Goal: Task Accomplishment & Management: Complete application form

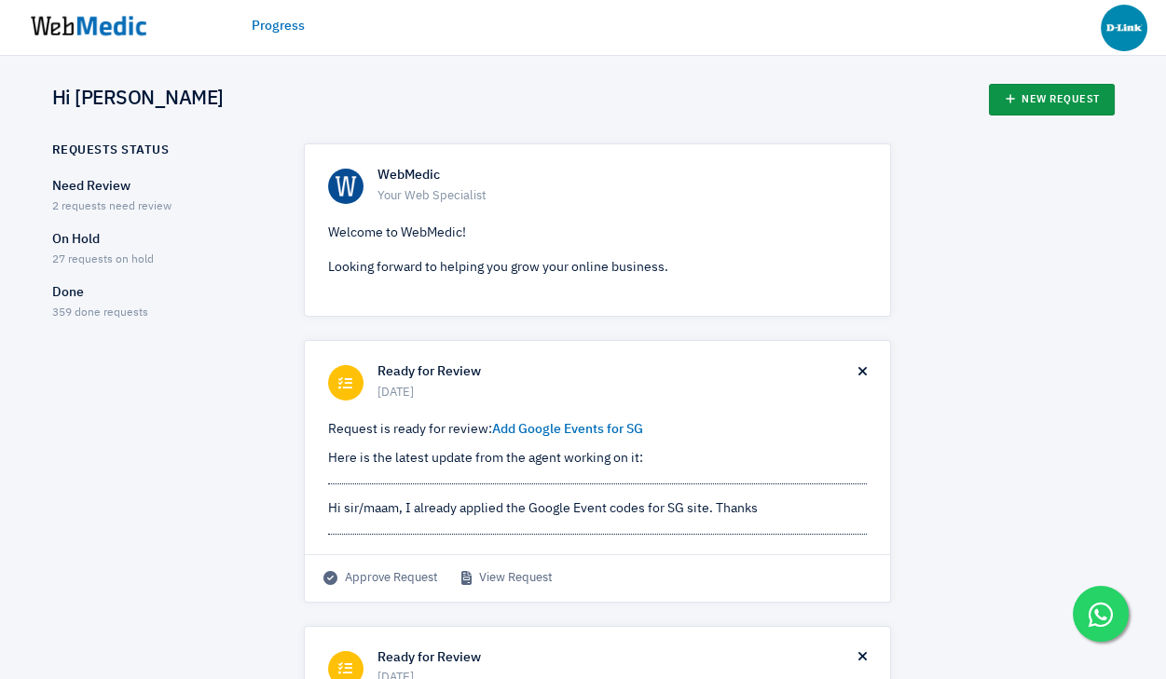
click at [1048, 99] on link "New Request" at bounding box center [1052, 100] width 126 height 32
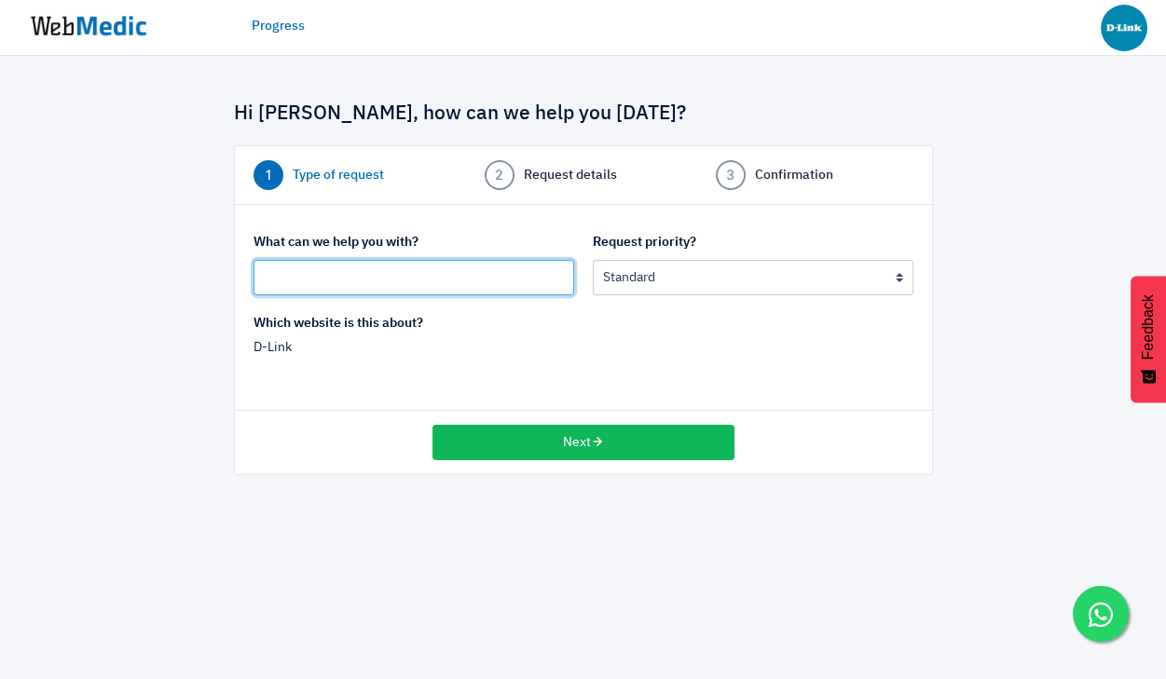
click at [437, 286] on input "text" at bounding box center [413, 277] width 321 height 35
click at [327, 273] on input "downloads domain" at bounding box center [413, 277] width 321 height 35
type input "downloads sub domain"
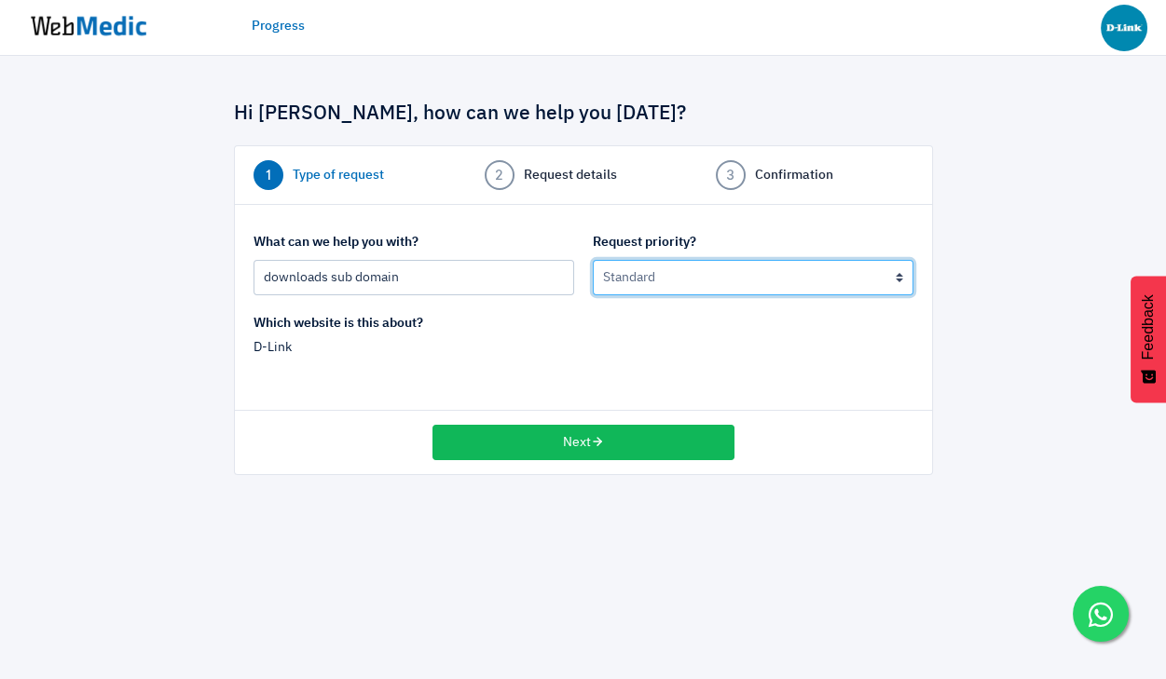
click at [640, 274] on select "Urgent: this is a mission critical issue High: this needs to be prioritized bef…" at bounding box center [753, 277] width 321 height 35
select select "2"
click at [593, 260] on select "Urgent: this is a mission critical issue High: this needs to be prioritized bef…" at bounding box center [753, 277] width 321 height 35
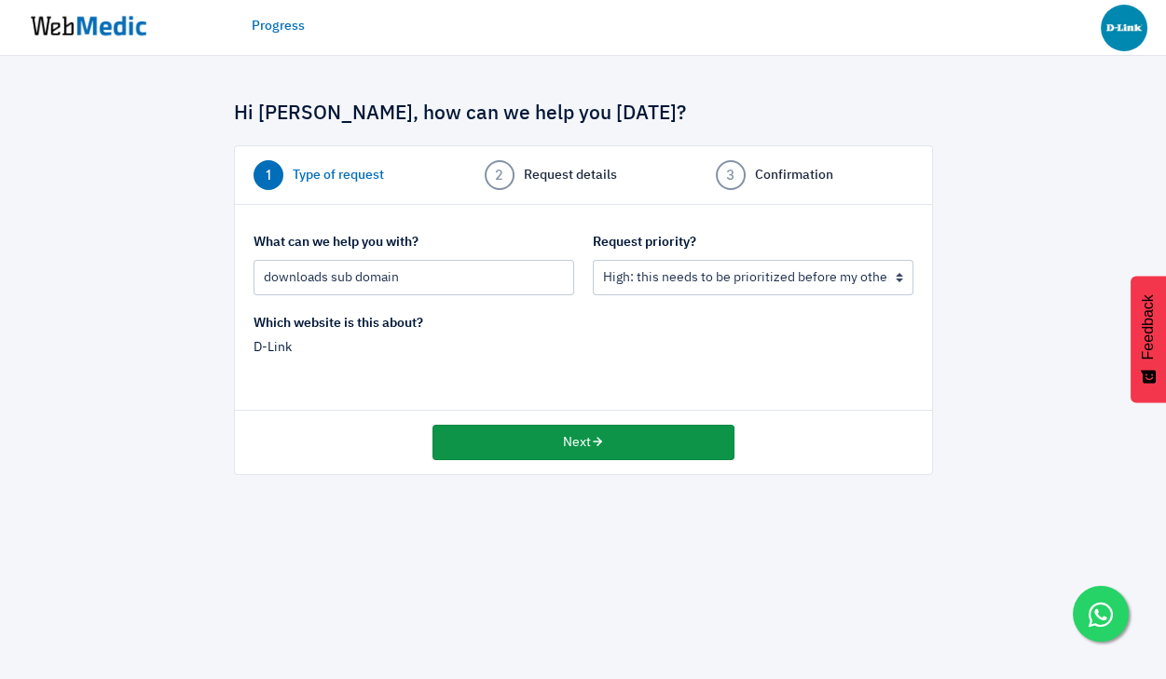
click at [534, 452] on button "Next" at bounding box center [583, 442] width 302 height 35
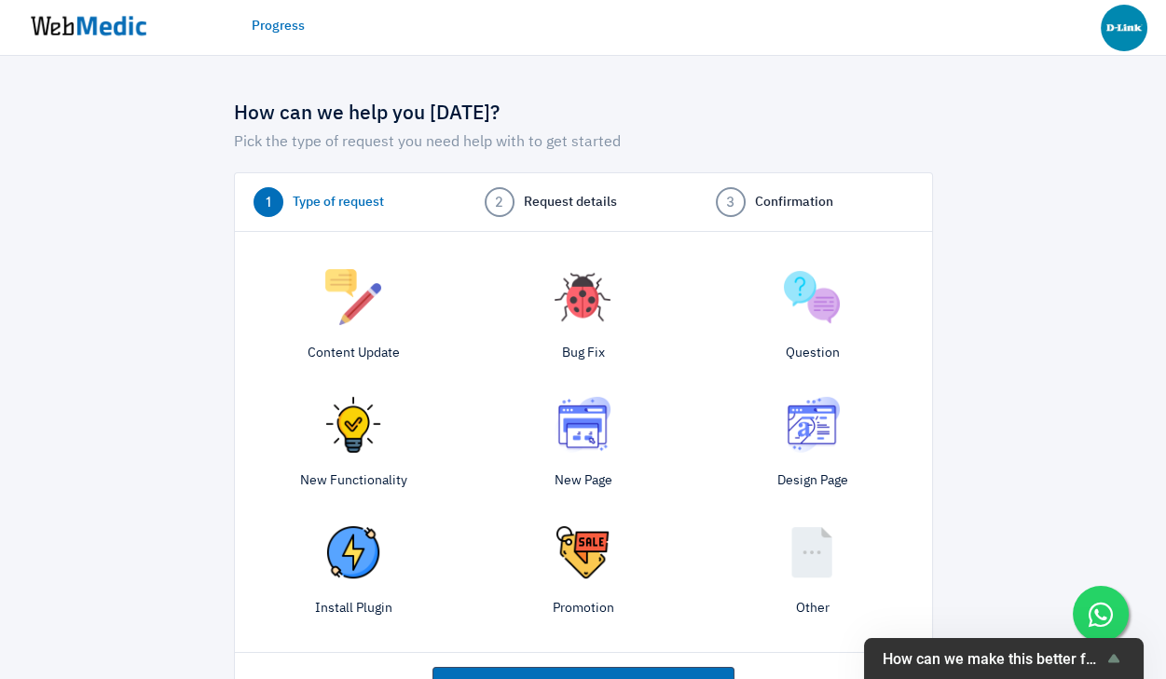
click at [360, 431] on img at bounding box center [353, 425] width 56 height 56
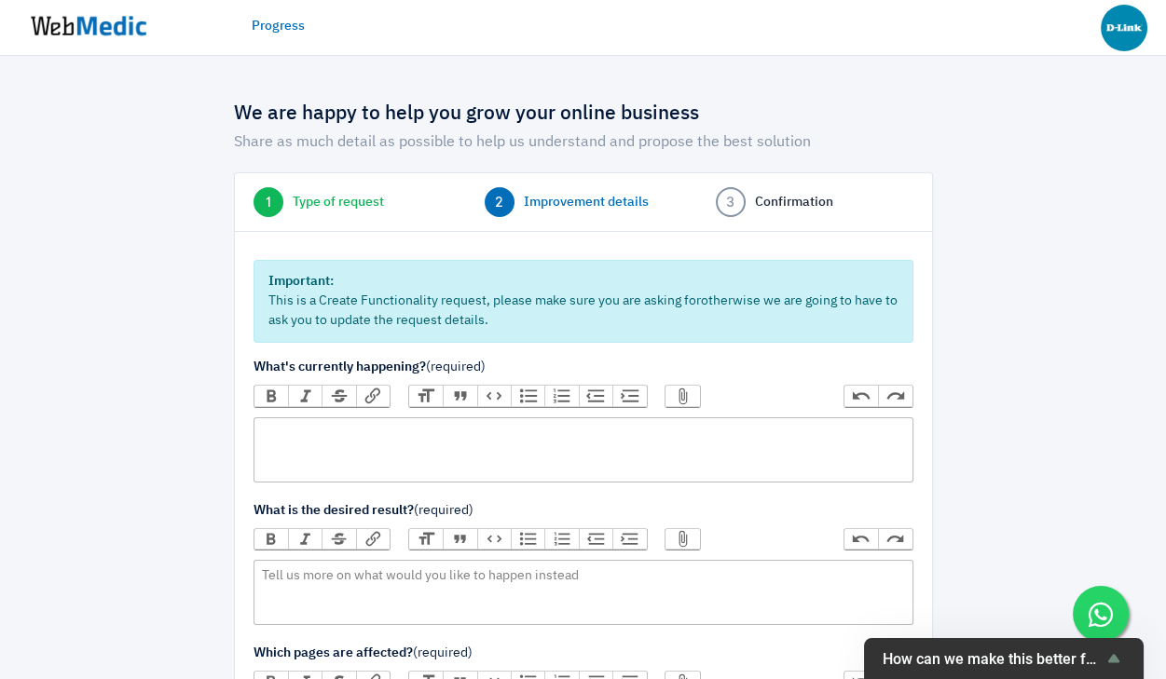
click at [402, 455] on trix-editor at bounding box center [583, 449] width 660 height 65
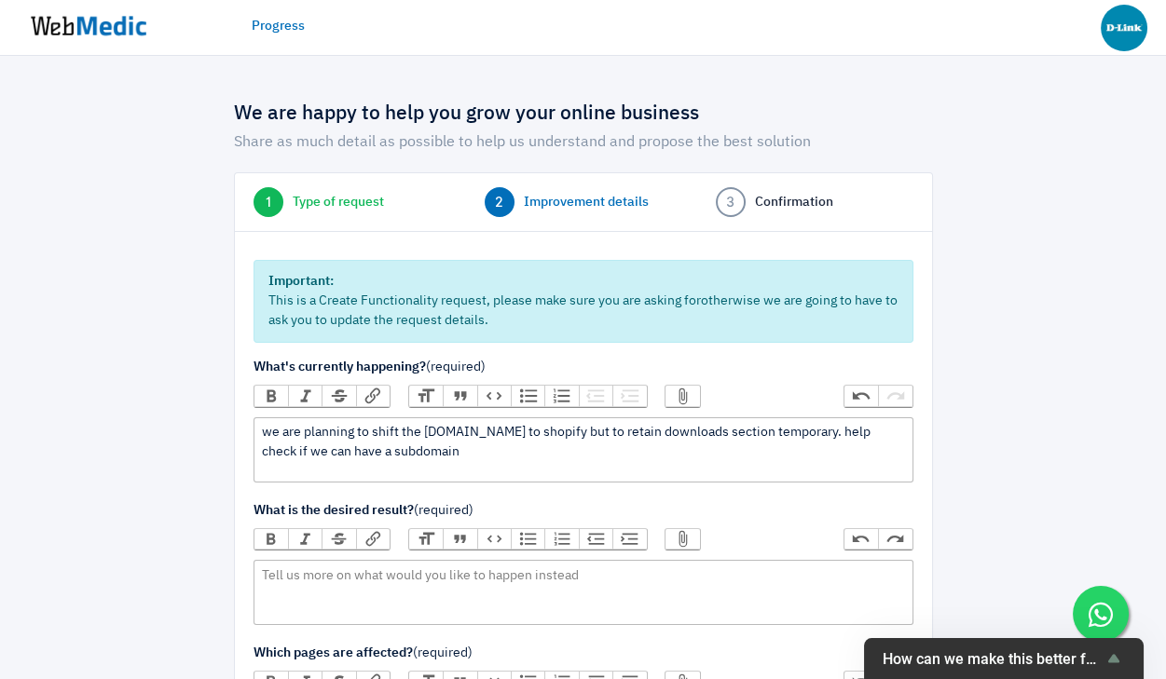
paste trix-editor "https://www.dlink.com.sg/category/support-main/download-center/"
click at [460, 451] on div "we are planning to shift the www.dlink.com.sg to shopify but to retain download…" at bounding box center [583, 442] width 642 height 39
type trix-editor "<div>we are planning to shift the www.dlink.com.sg to shopify but to retain dow…"
click at [360, 573] on trix-editor at bounding box center [583, 592] width 660 height 65
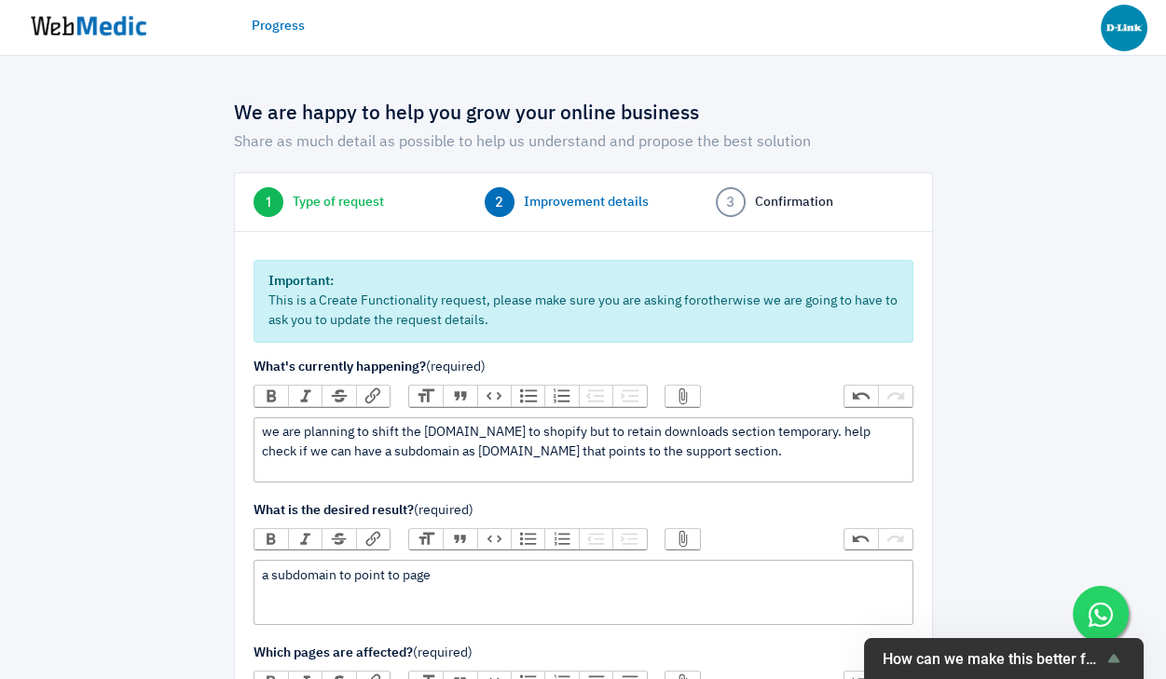
paste trix-editor "https://www.dlink.com.sg/category/support-main/download-center/"
drag, startPoint x: 434, startPoint y: 576, endPoint x: 582, endPoint y: 579, distance: 148.2
click at [582, 579] on div "a subdomain to point to page https://www.dlink.com.sg/category/support-main/dow…" at bounding box center [583, 577] width 642 height 20
click at [348, 569] on div "a subdomain to point to page https://www.dlink.com.sg/category/support-main/dow…" at bounding box center [583, 577] width 642 height 20
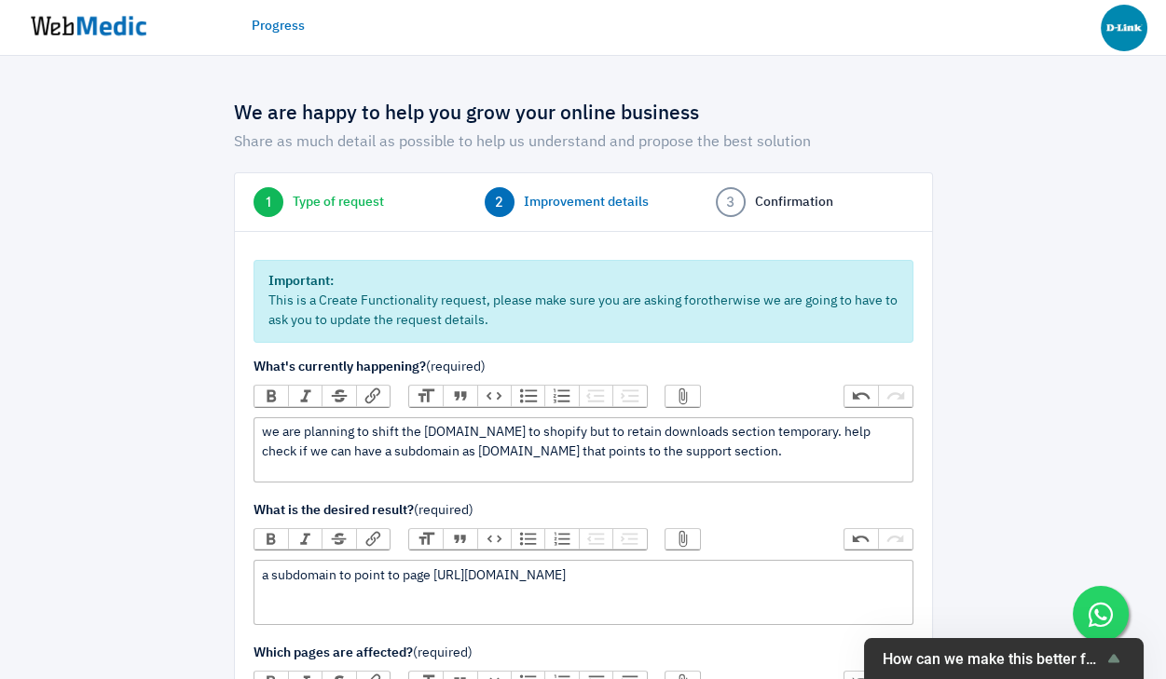
click at [352, 580] on div "a subdomain to point to page https://www.dlink.com.sg/category/support-main/dow…" at bounding box center [583, 577] width 642 height 20
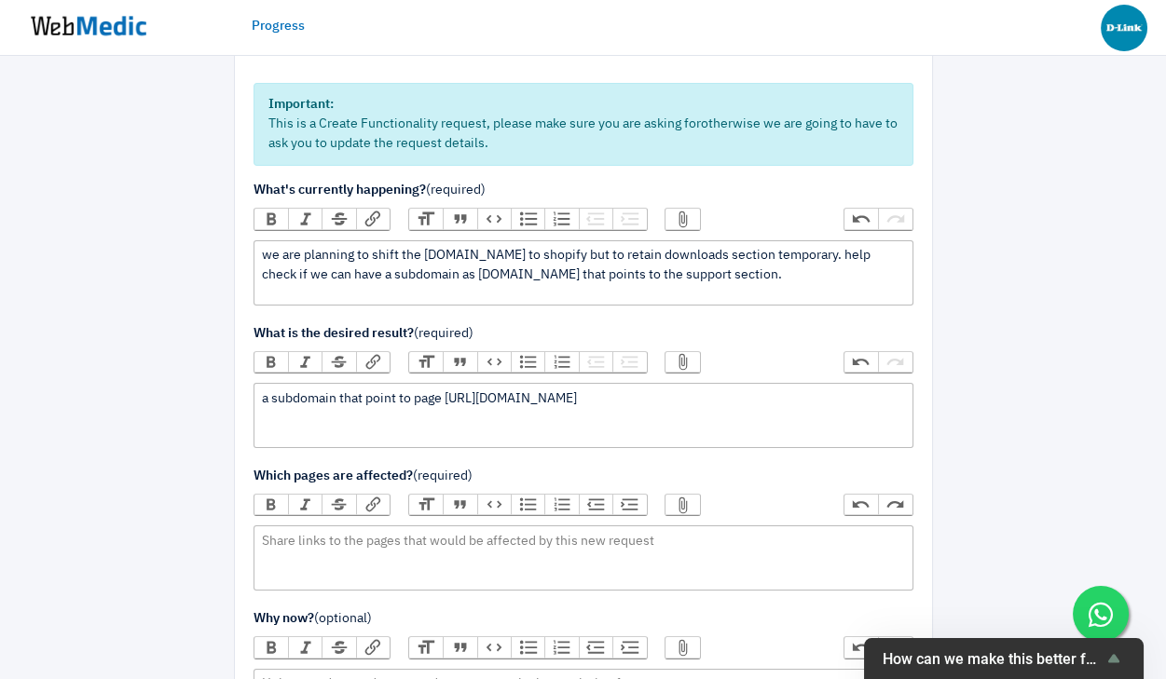
scroll to position [178, 0]
click at [393, 399] on div "a subdomain that point to page https://www.dlink.com.sg/category/support-main/d…" at bounding box center [583, 399] width 642 height 20
click at [396, 398] on div "a subdomain that point to page https://www.dlink.com.sg/category/support-main/d…" at bounding box center [583, 399] width 642 height 20
type trix-editor "<div>a subdomain that points to page https://www.dlink.com.sg/category/support-…"
click at [265, 253] on div "we are planning to shift the www.dlink.com.sg to shopify but to retain download…" at bounding box center [583, 264] width 642 height 39
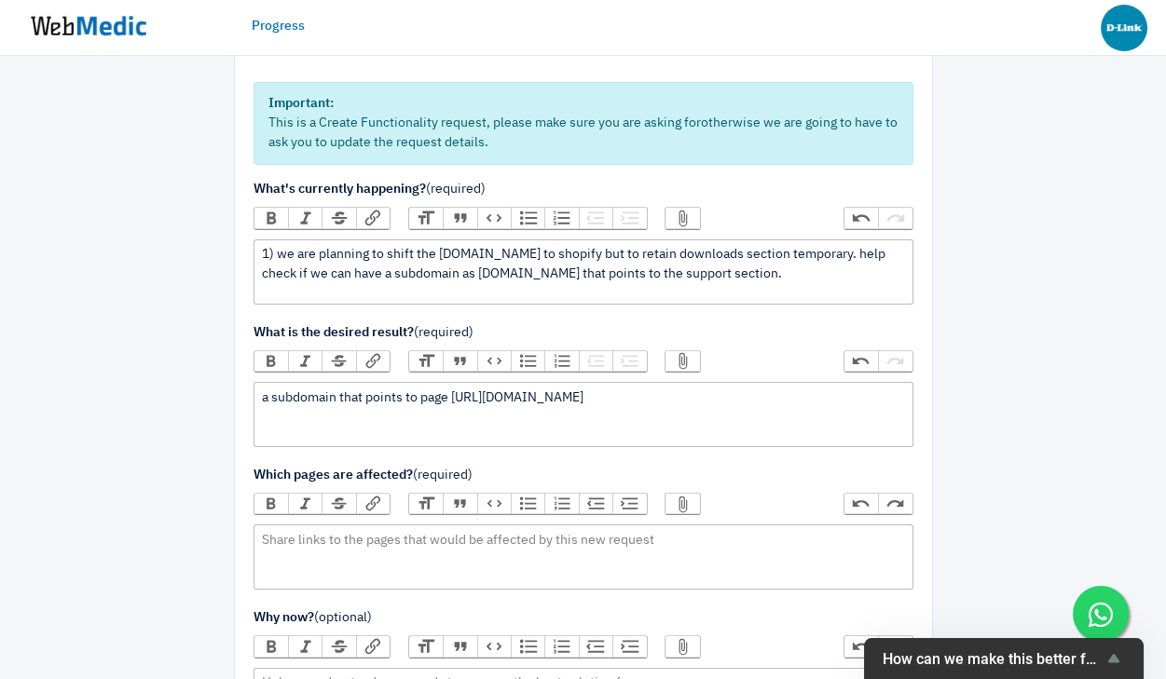
click at [827, 270] on div "1) we are planning to shift the www.dlink.com.sg to shopify but to retain downl…" at bounding box center [583, 264] width 642 height 39
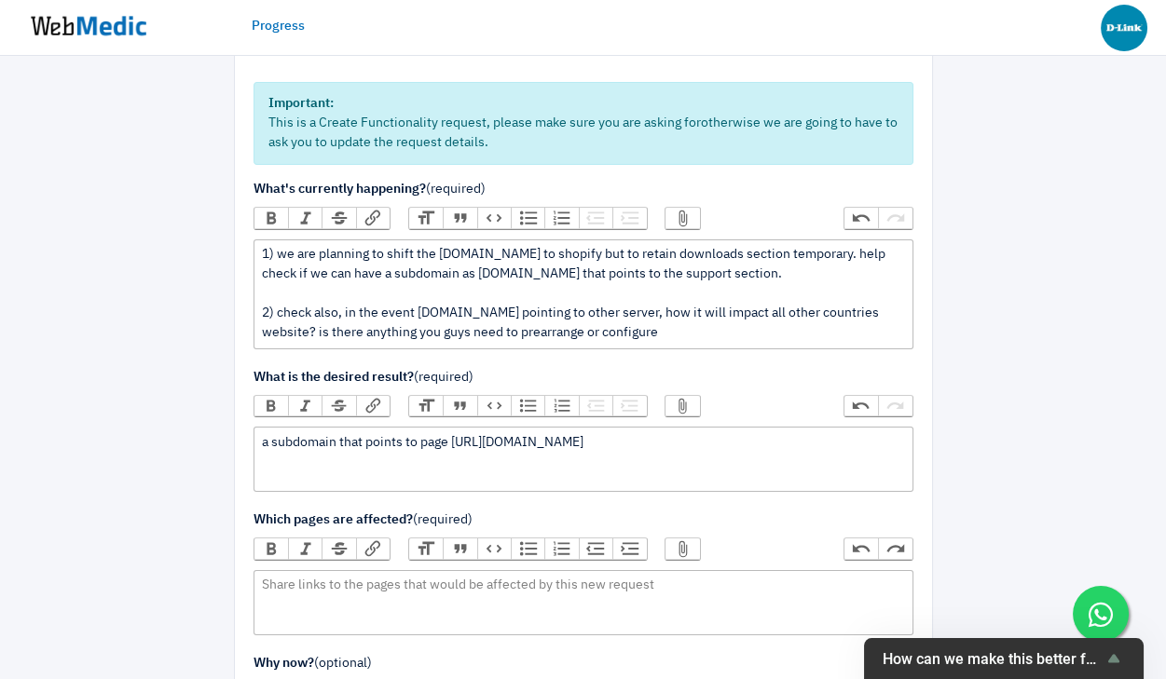
type trix-editor "<div>1) we are planning to shift the www.dlink.com.sg to shopify but to retain …"
click at [874, 448] on div "a subdomain that points to page https://www.dlink.com.sg/category/support-main/…" at bounding box center [583, 443] width 642 height 20
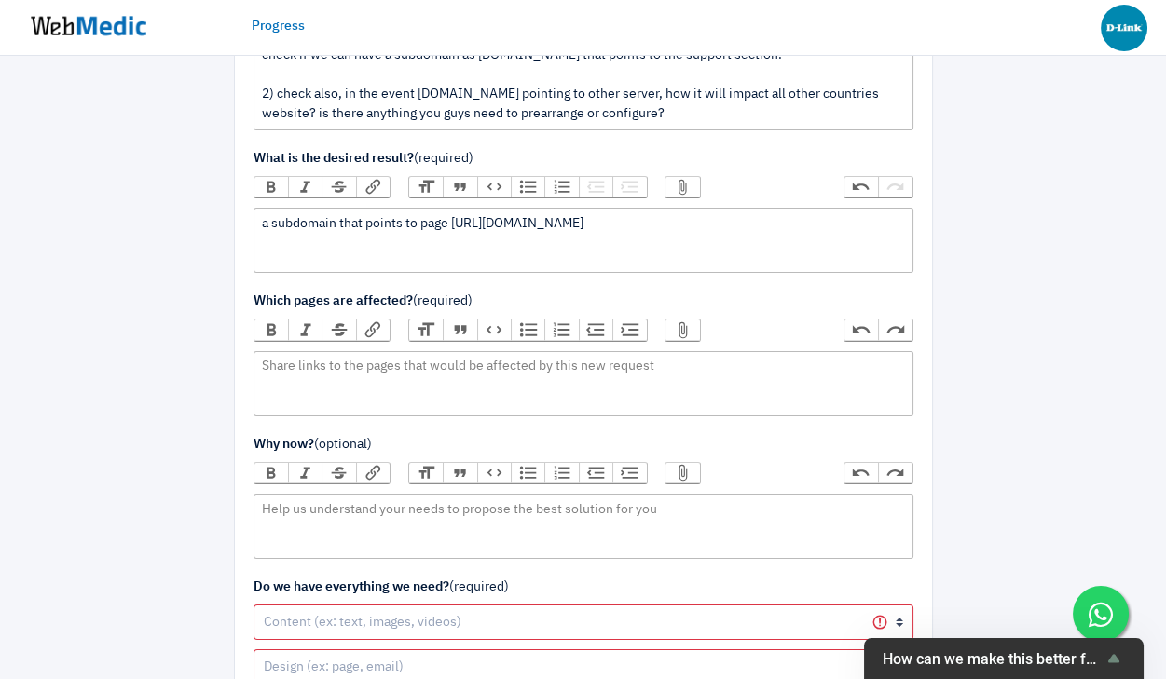
scroll to position [403, 0]
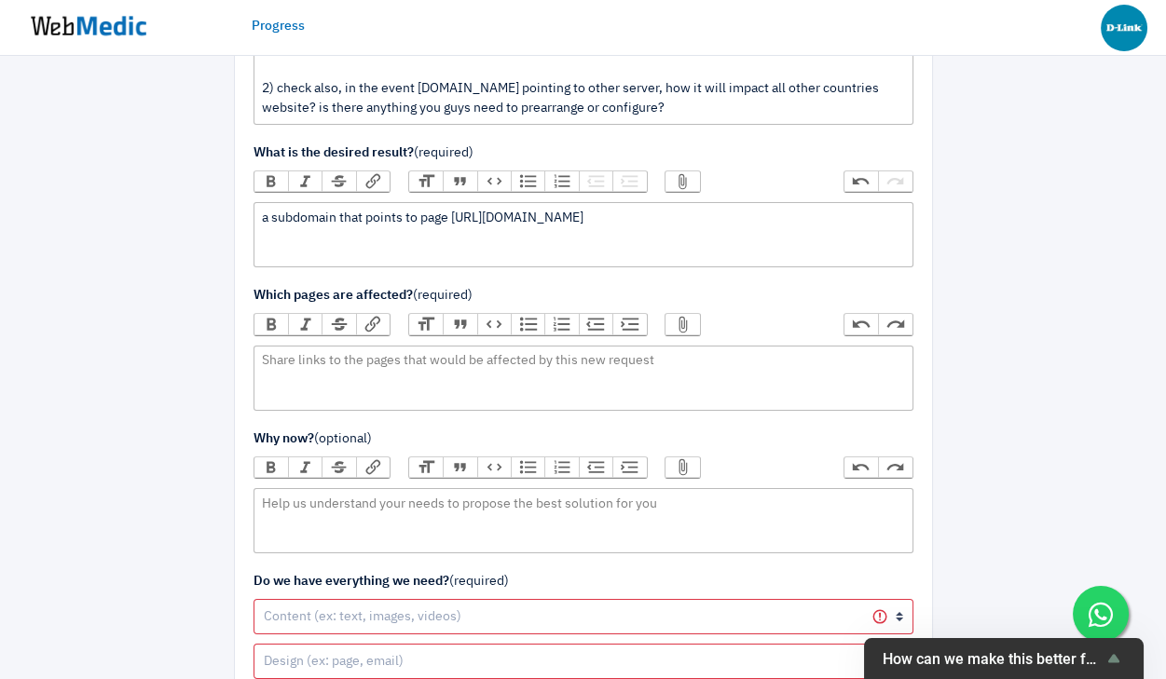
click at [449, 212] on div "a subdomain that points to page https://www.dlink.com.sg/category/support-main/…" at bounding box center [583, 219] width 642 height 20
click at [450, 213] on div "a subdomain that points to page this section https://www.dlink.com.sg/category/…" at bounding box center [583, 219] width 642 height 20
type trix-editor "<div>a subdomain that points to page of this section https://www.dlink.com.sg/c…"
click at [419, 365] on trix-editor at bounding box center [583, 378] width 660 height 65
drag, startPoint x: 832, startPoint y: 217, endPoint x: 833, endPoint y: 231, distance: 14.0
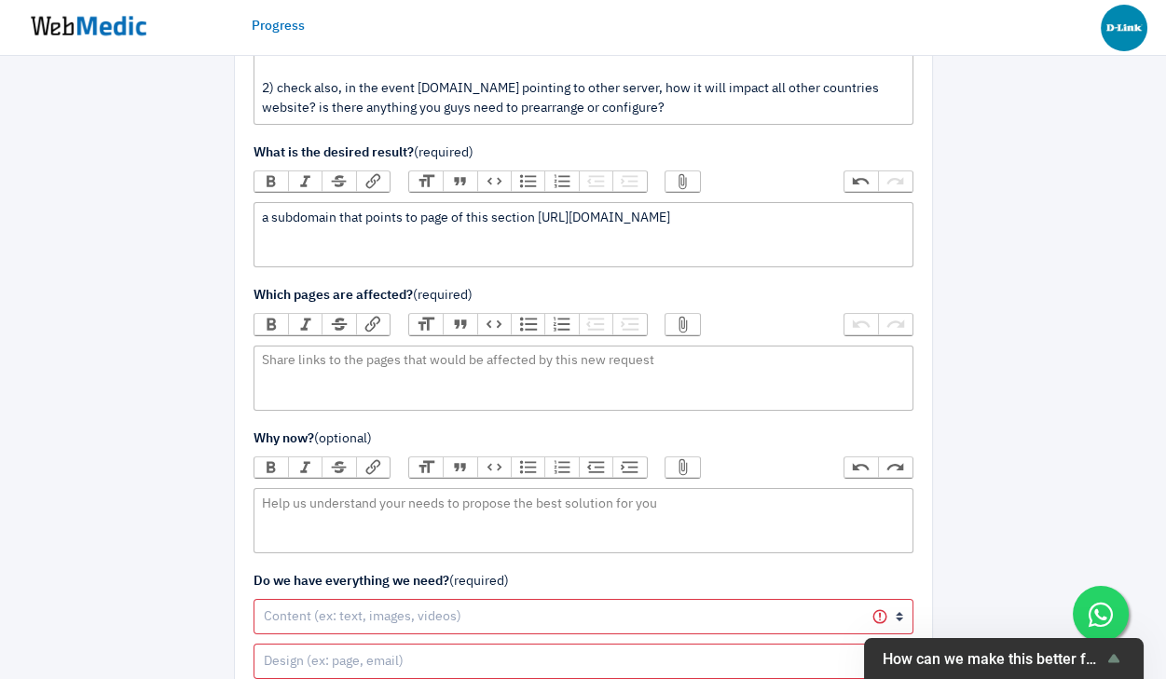
click at [833, 228] on div "a subdomain that points to page of this section https://www.dlink.com.sg/catego…" at bounding box center [583, 219] width 642 height 20
copy div "download-center/"
click at [449, 379] on trix-editor at bounding box center [583, 378] width 660 height 65
paste trix-editor "<div>download-center/</div>"
type trix-editor "<div>download-center &amp; faq</div>"
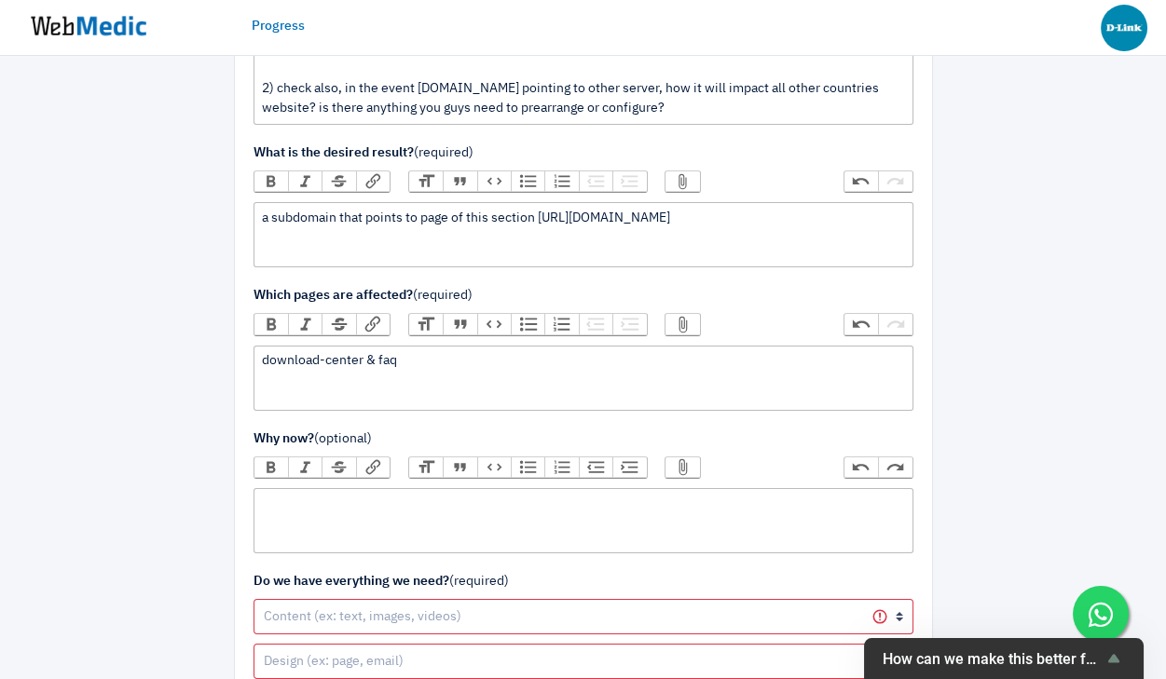
click at [415, 508] on trix-editor at bounding box center [583, 520] width 660 height 65
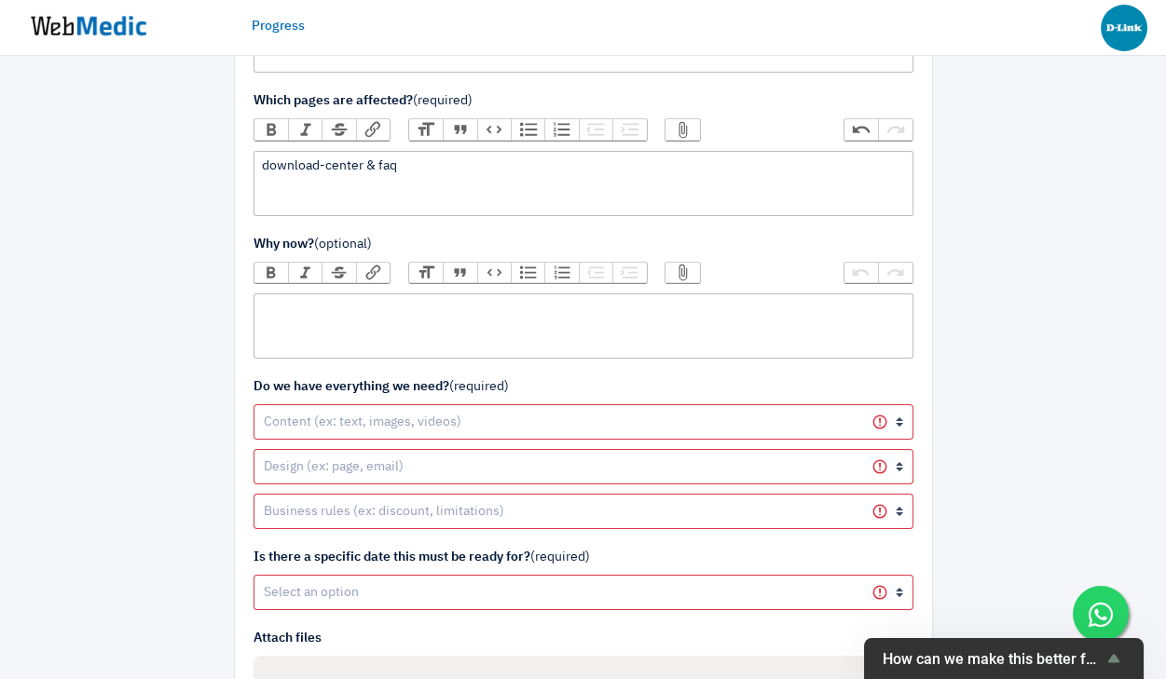
scroll to position [599, 0]
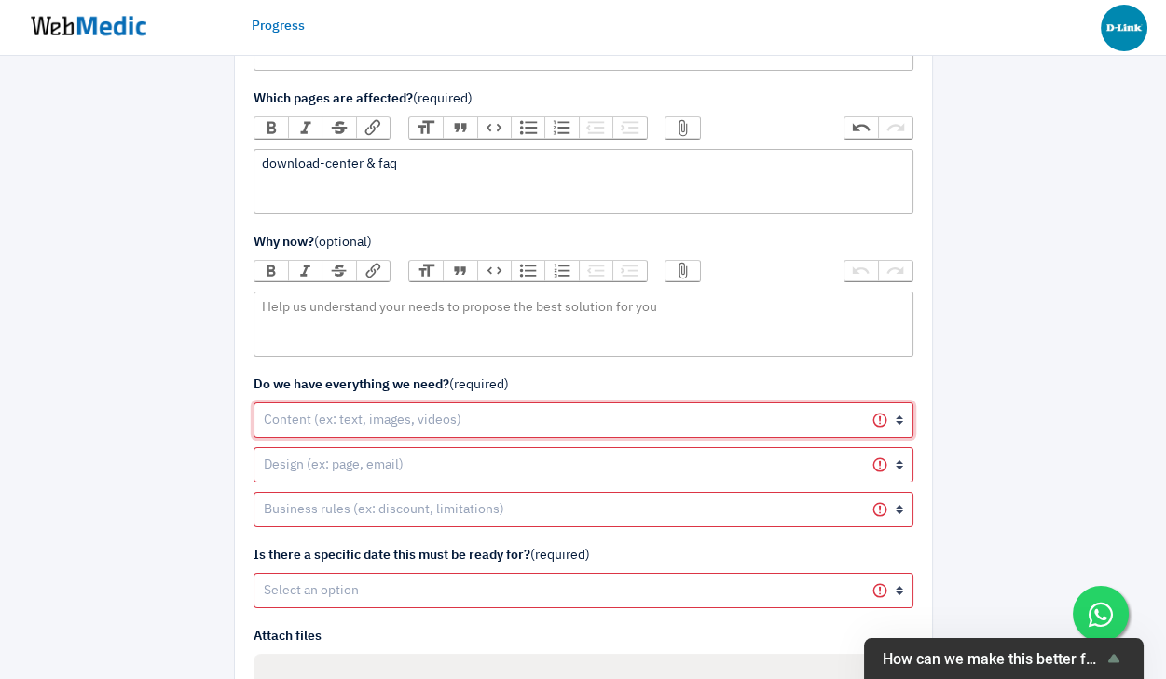
click at [428, 412] on select "Yes it's ready Not yet, we need your help on it Not yet, we will provide it Not…" at bounding box center [583, 420] width 660 height 35
click at [432, 404] on select "Yes it's ready Not yet, we need your help on it Not yet, we will provide it Not…" at bounding box center [583, 420] width 660 height 35
select select "4"
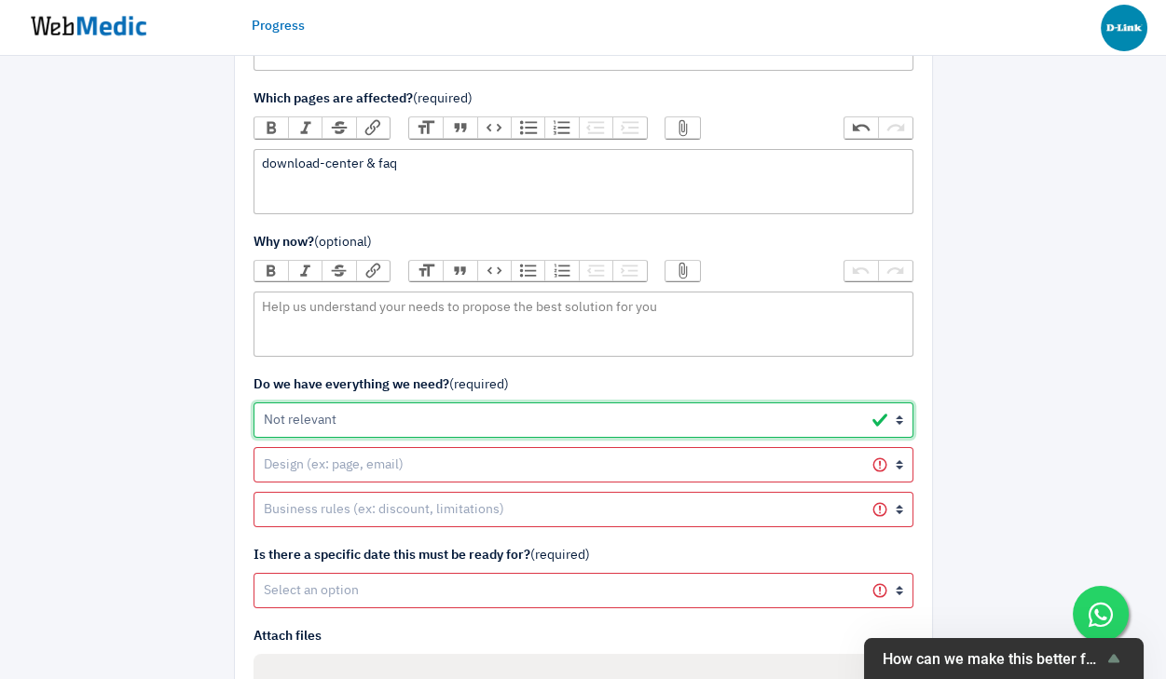
click at [253, 403] on select "Yes it's ready Not yet, we need your help on it Not yet, we will provide it Not…" at bounding box center [583, 420] width 660 height 35
click at [381, 468] on select "Yes it's ready Not yet, we need your help on it Not yet, we will provide it Not…" at bounding box center [583, 464] width 660 height 35
select select "4"
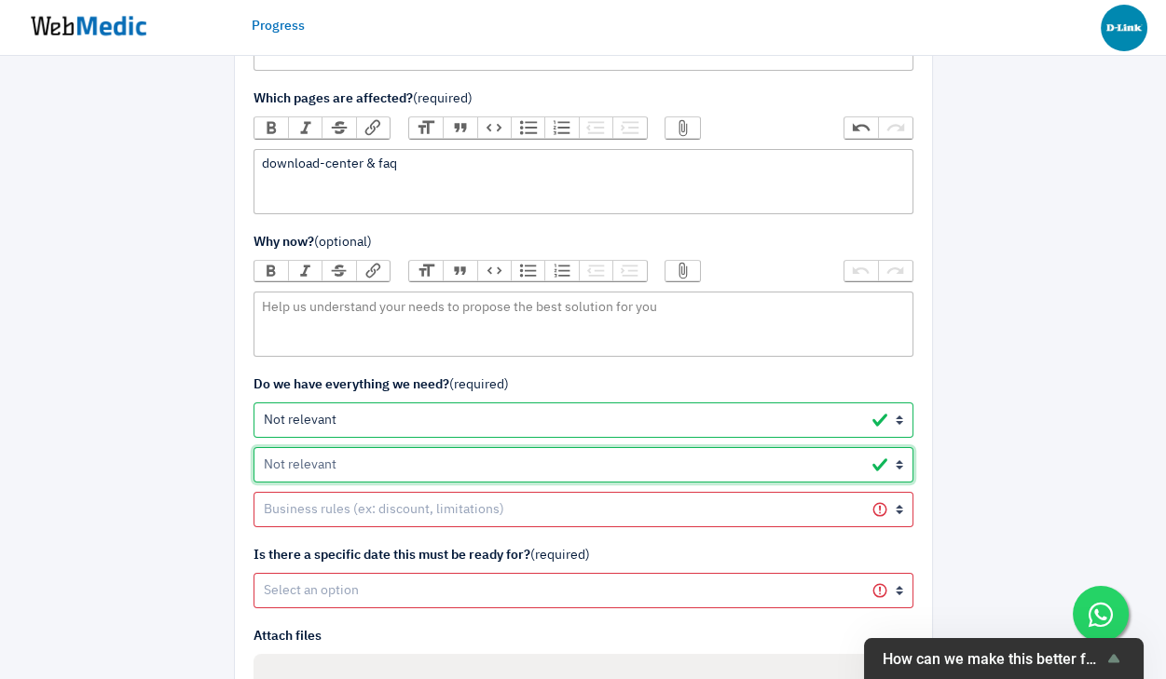
click at [253, 447] on select "Yes it's ready Not yet, we need your help on it Not yet, we will provide it Not…" at bounding box center [583, 464] width 660 height 35
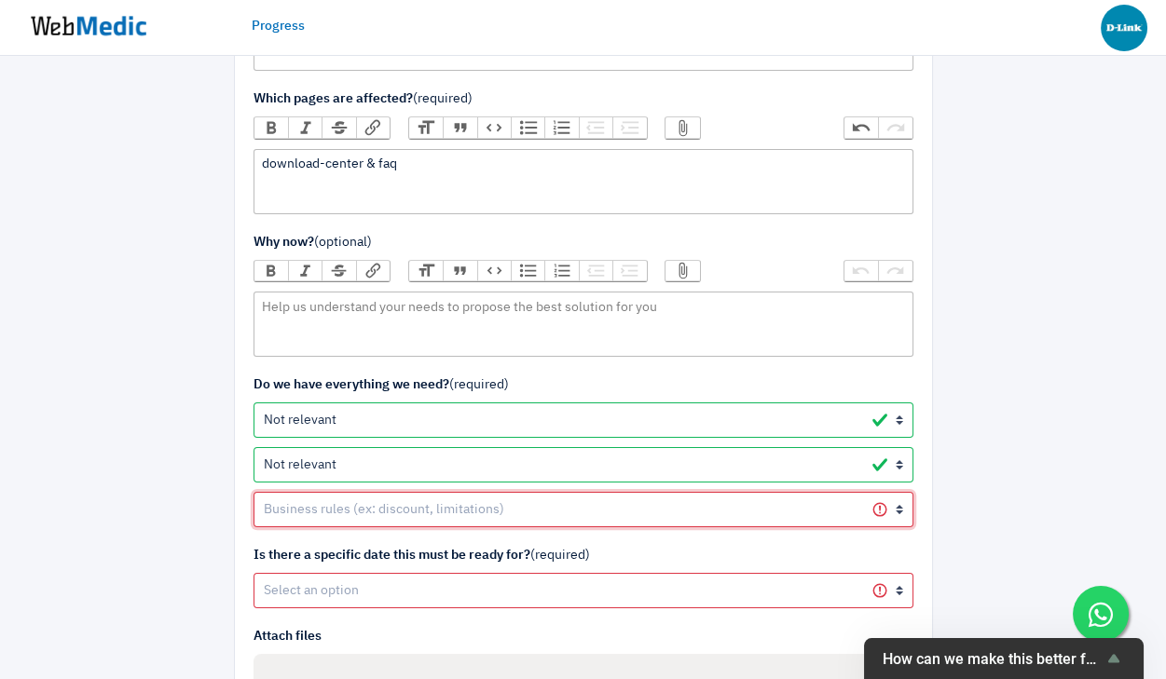
click at [358, 518] on select "Yes it's ready Not yet, we need your help on it Not yet, we will provide it Not…" at bounding box center [583, 509] width 660 height 35
select select "4"
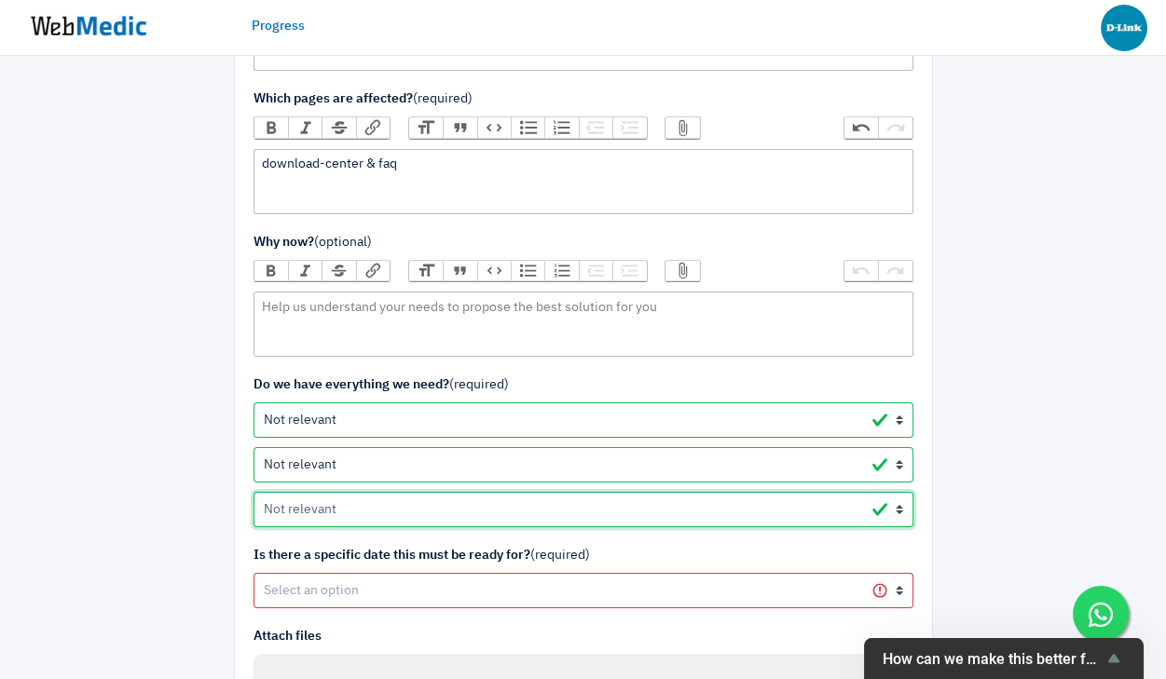
click at [253, 492] on select "Yes it's ready Not yet, we need your help on it Not yet, we will provide it Not…" at bounding box center [583, 509] width 660 height 35
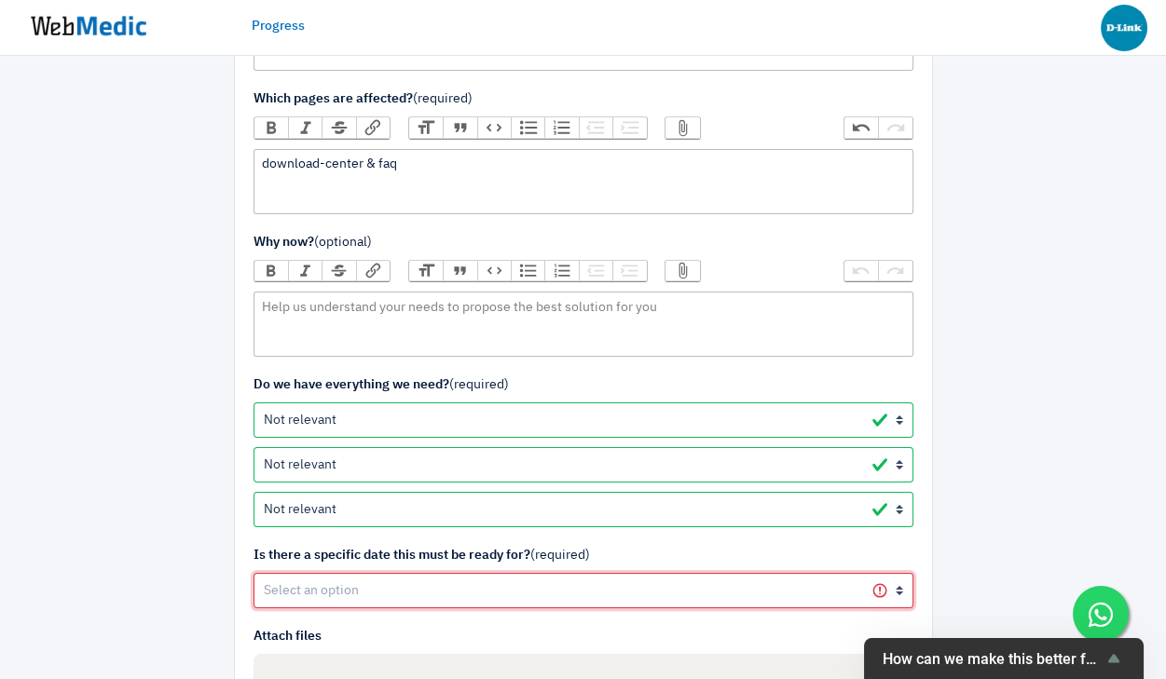
click at [341, 588] on select "Yes No" at bounding box center [583, 590] width 660 height 35
select select "1"
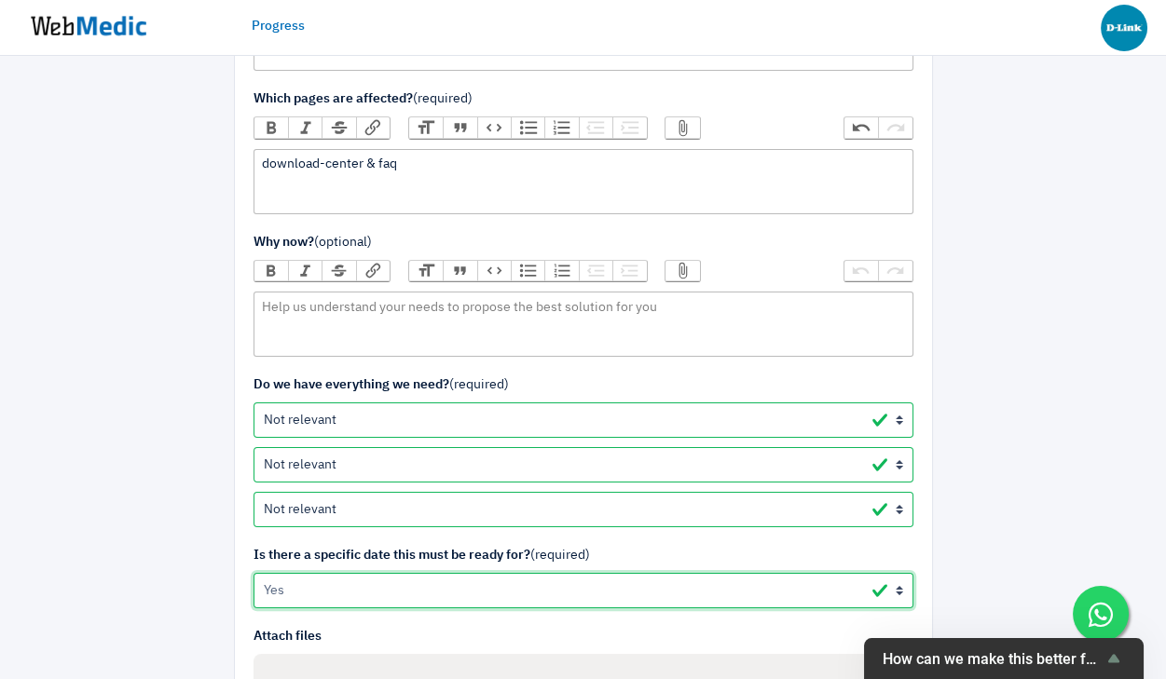
click at [253, 573] on select "Yes No" at bounding box center [583, 590] width 660 height 35
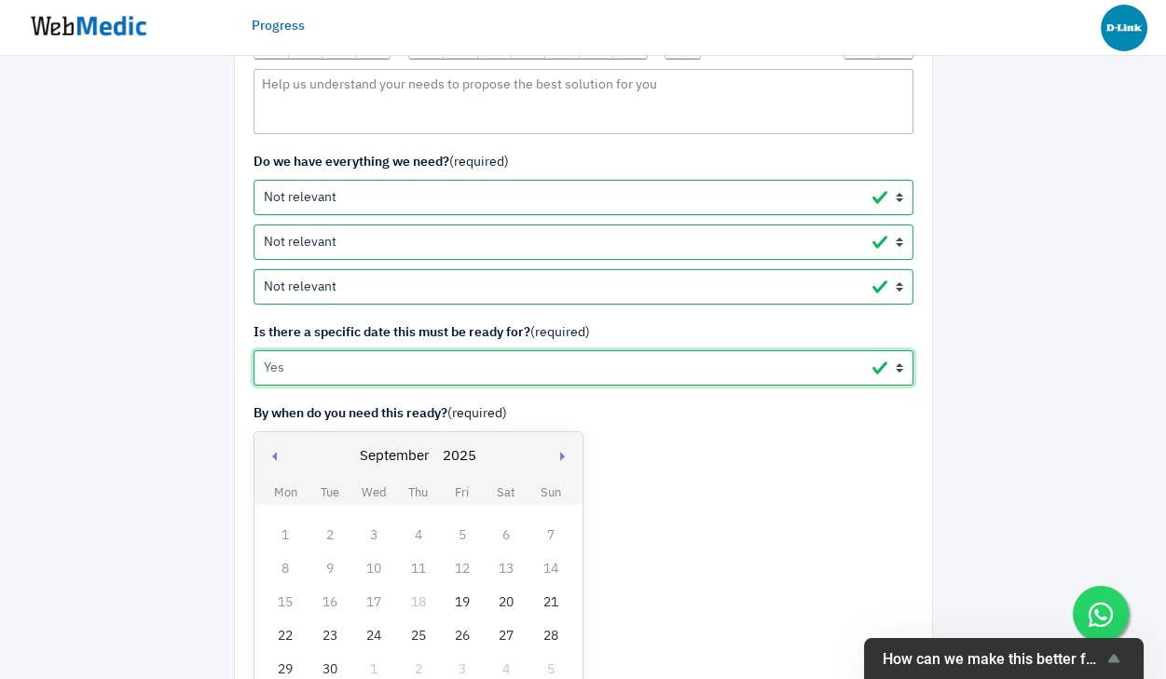
scroll to position [847, 0]
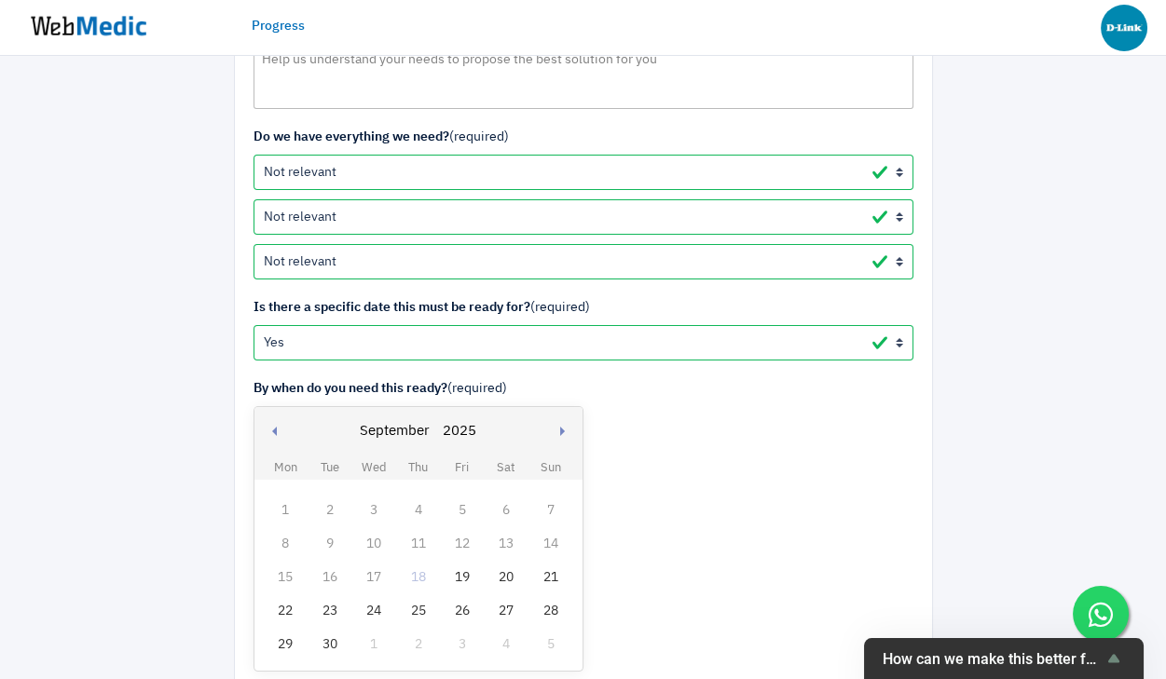
click at [325, 653] on div "30" at bounding box center [330, 645] width 24 height 24
click at [783, 412] on div "By when do you need this ready? (required) Previous month Next month September …" at bounding box center [583, 528] width 660 height 299
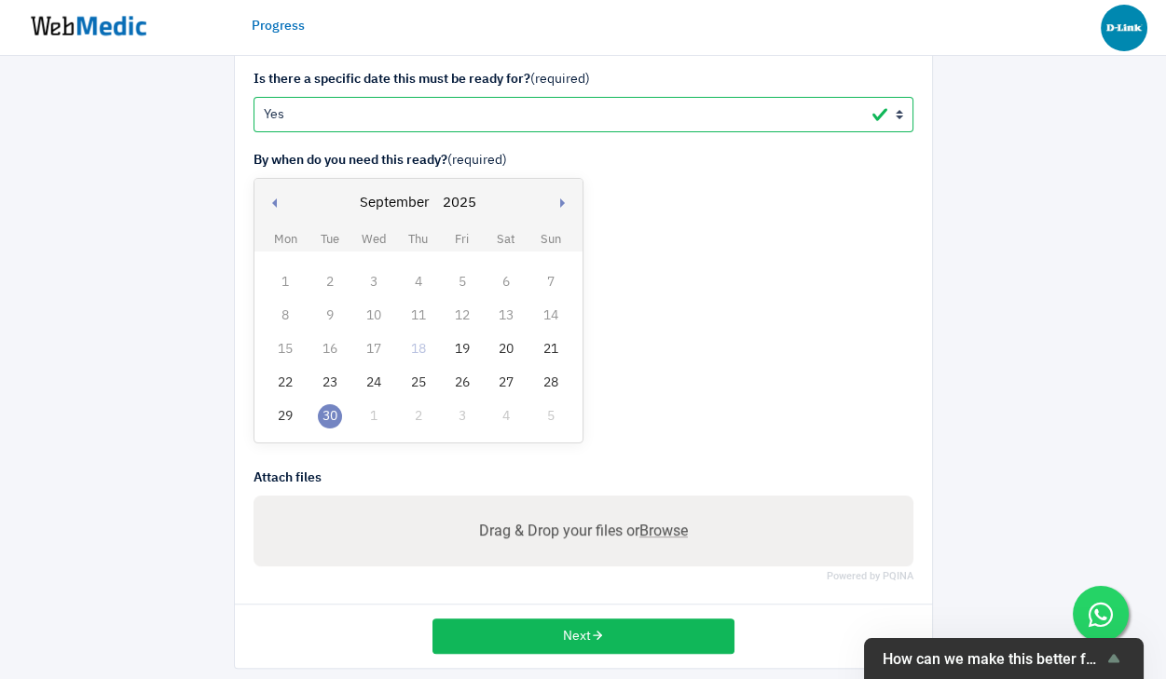
scroll to position [1077, 0]
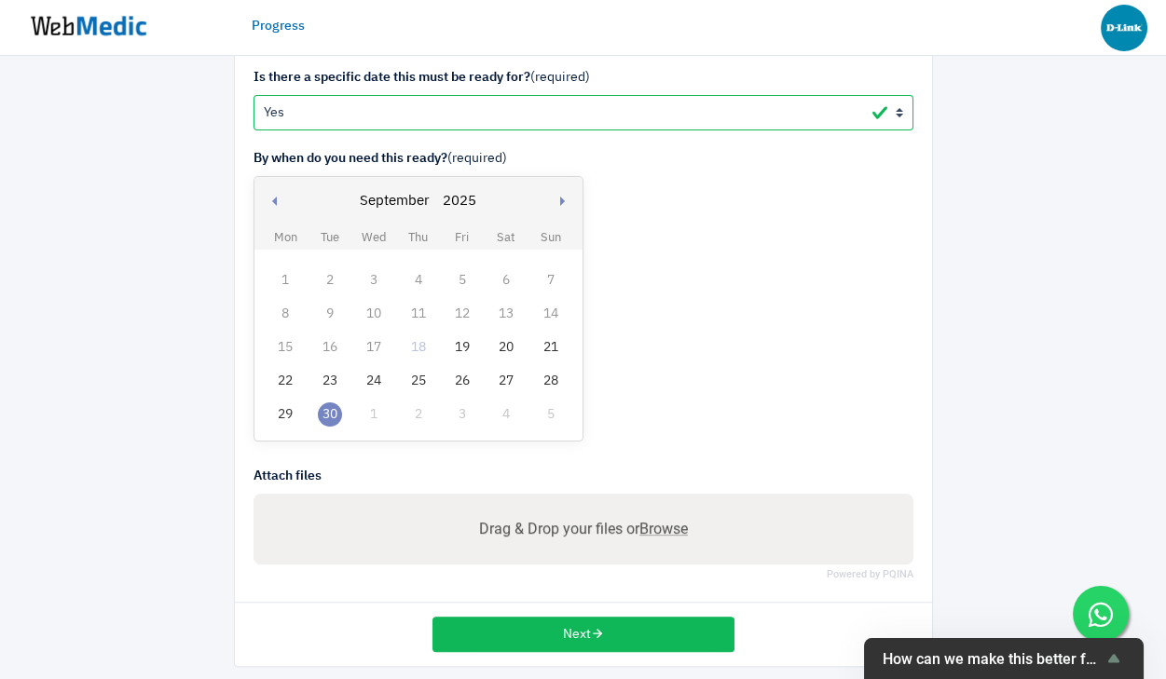
click at [462, 383] on div "26" at bounding box center [462, 381] width 24 height 24
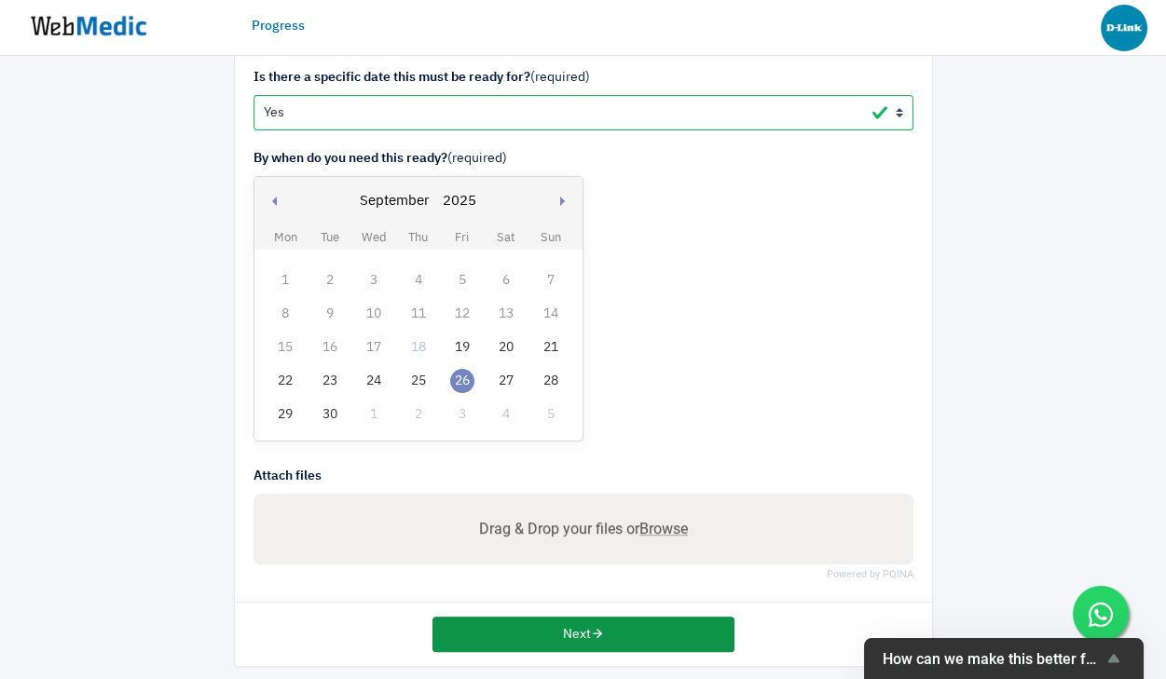
click at [554, 636] on button "Next" at bounding box center [583, 634] width 302 height 35
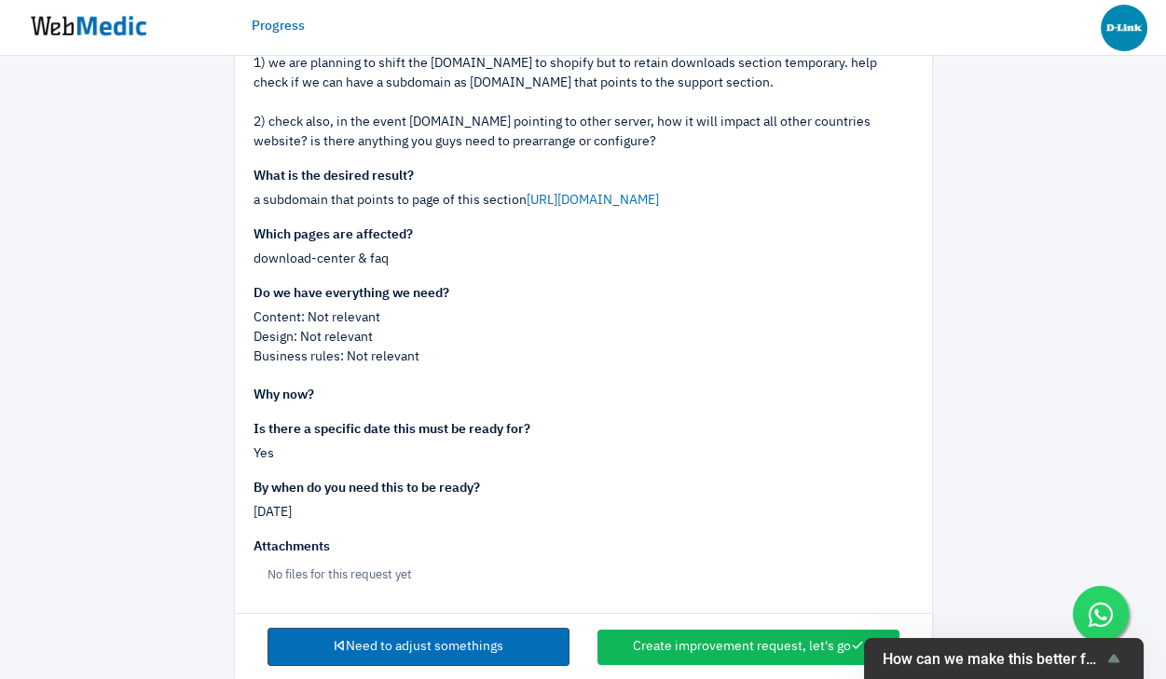
scroll to position [376, 0]
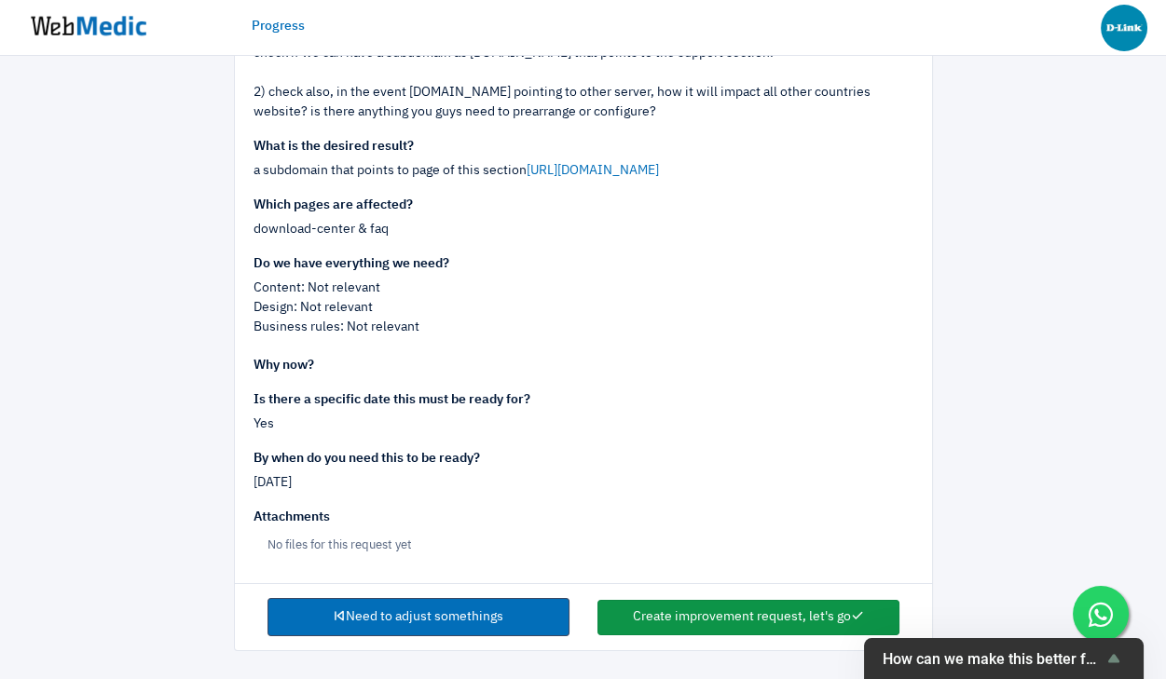
click at [682, 616] on button "Create improvement request, let's go" at bounding box center [748, 617] width 302 height 35
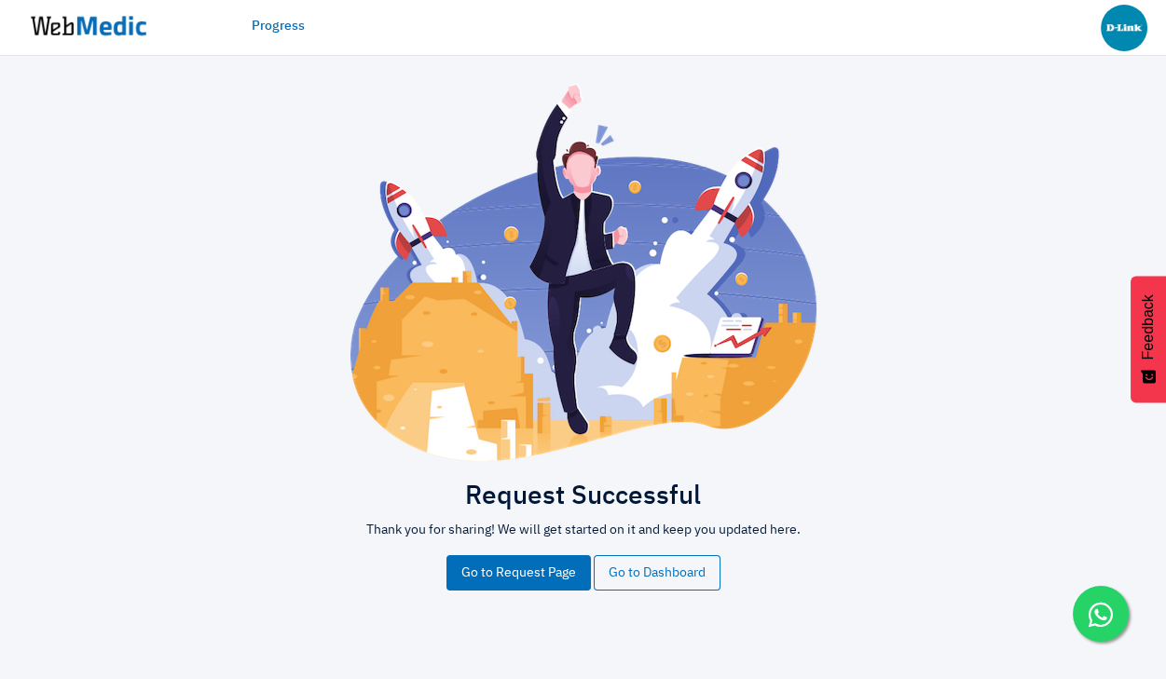
click at [284, 34] on link "Progress" at bounding box center [278, 27] width 53 height 20
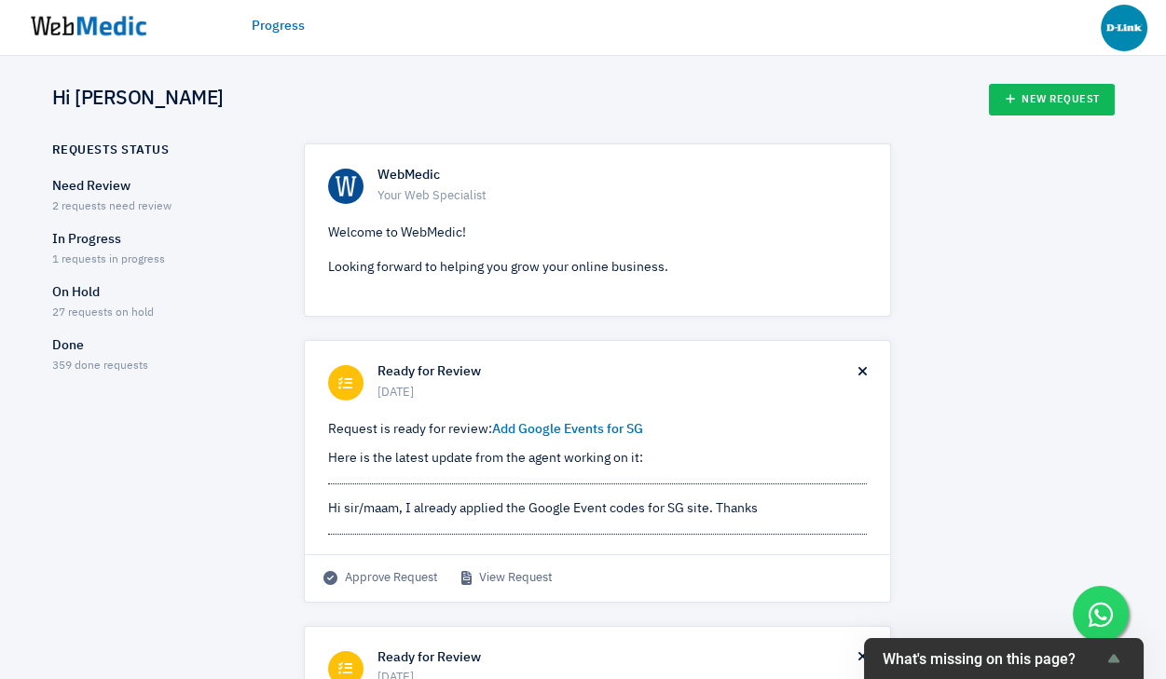
click at [117, 198] on div "Need Review 2 requests need review" at bounding box center [161, 196] width 219 height 39
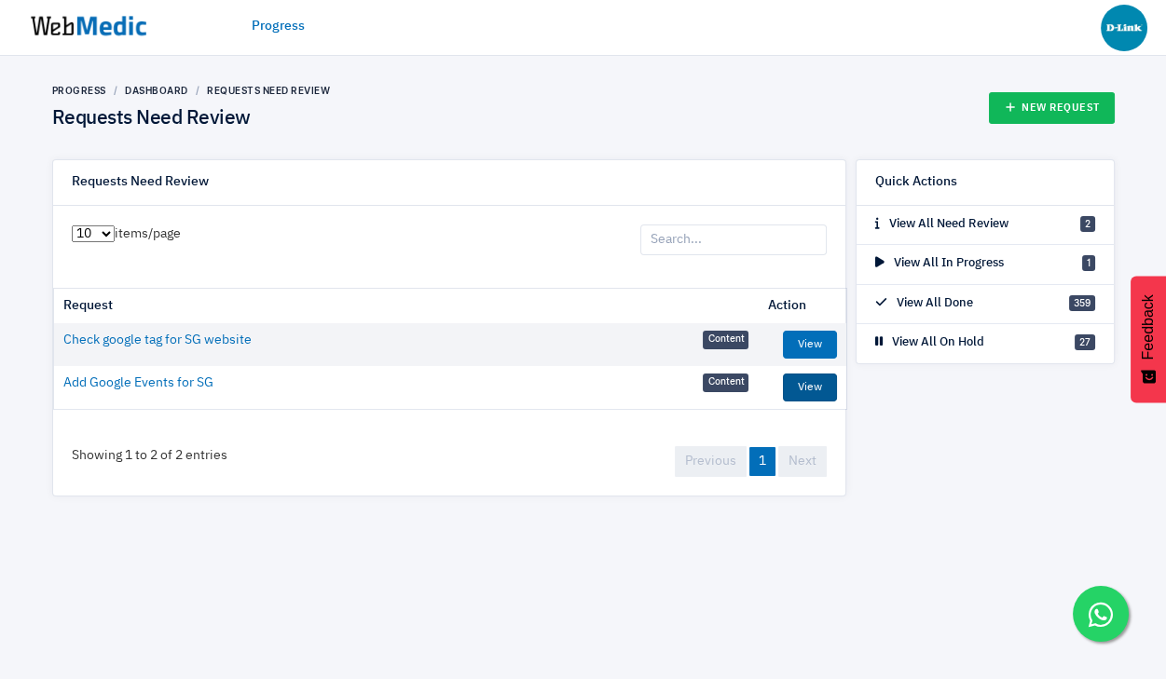
click at [803, 391] on link "View" at bounding box center [810, 388] width 54 height 28
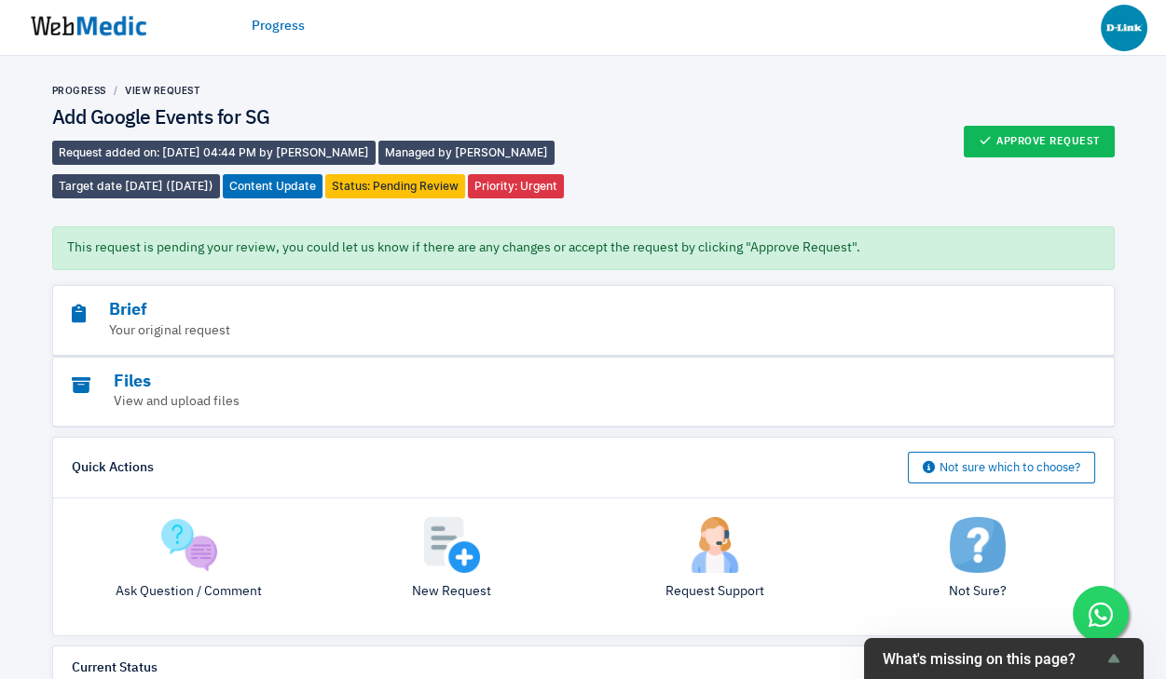
scroll to position [589, 0]
